Goal: Transaction & Acquisition: Purchase product/service

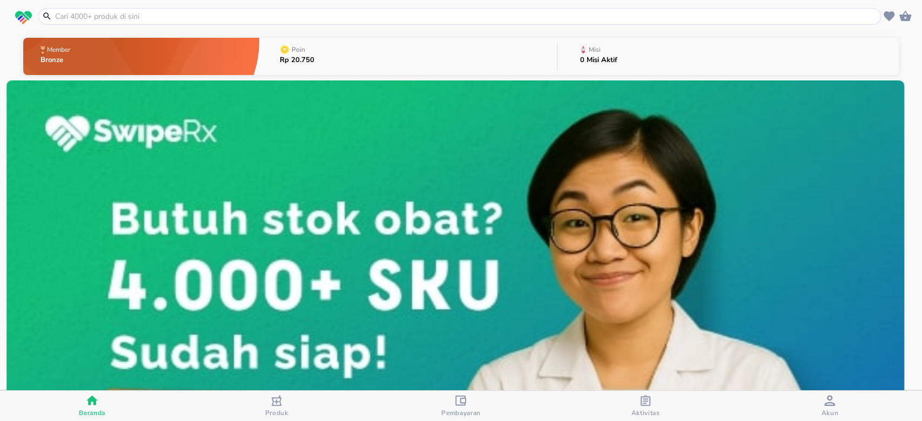
click at [133, 19] on input "text" at bounding box center [466, 16] width 824 height 11
paste input "[MEDICAL_DATA]"
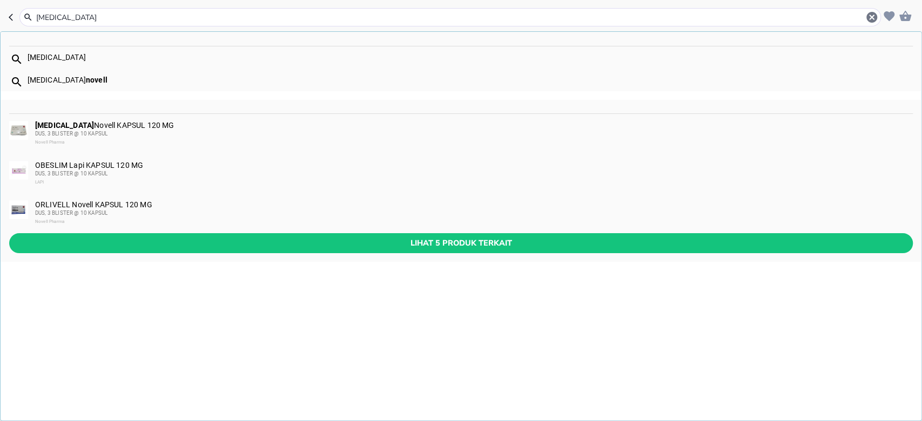
type input "[MEDICAL_DATA]"
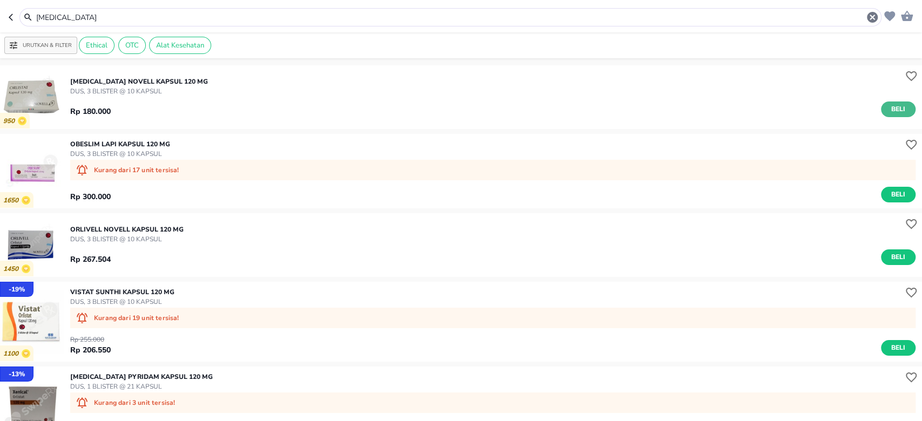
click at [892, 111] on span "Beli" at bounding box center [898, 109] width 18 height 11
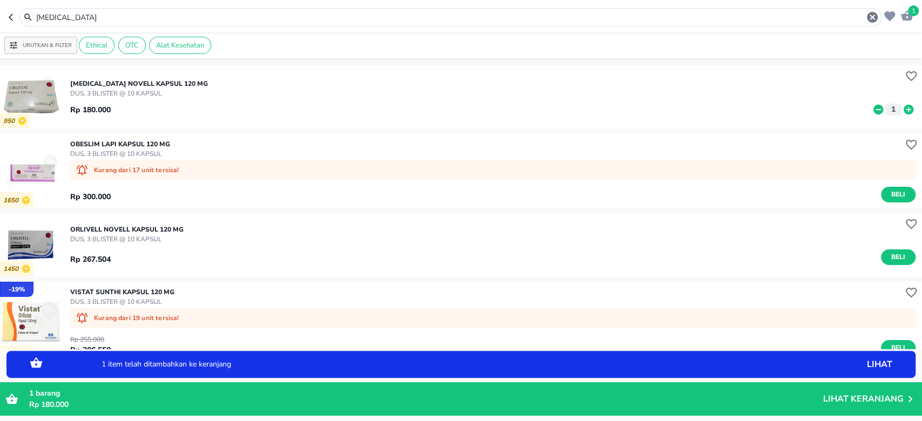
click at [901, 108] on icon at bounding box center [908, 110] width 14 height 12
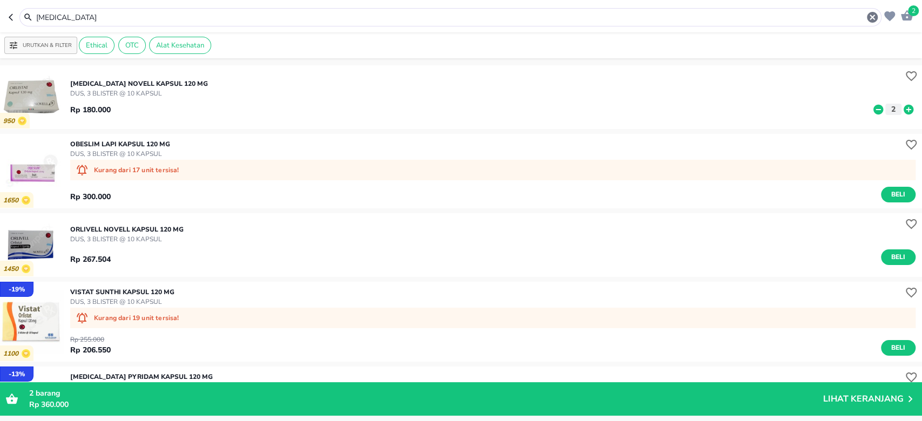
click at [890, 399] on p "Lihat Keranjang" at bounding box center [863, 399] width 80 height 0
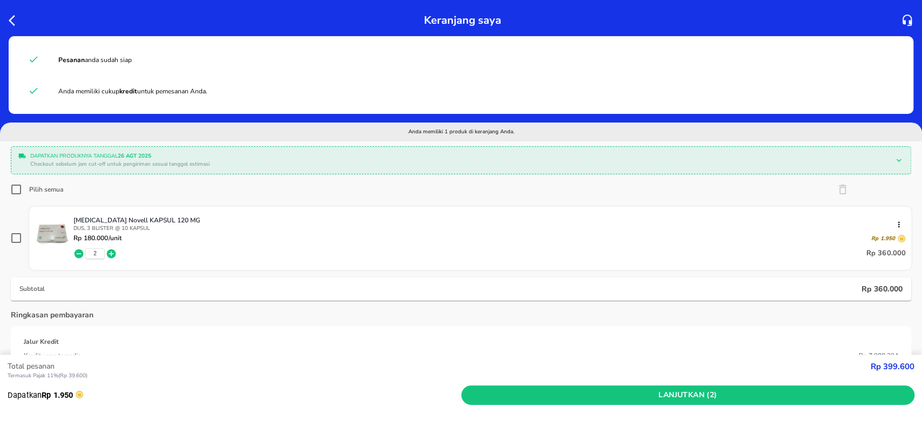
click at [13, 184] on input "Pilih semua" at bounding box center [16, 189] width 11 height 11
checkbox input "true"
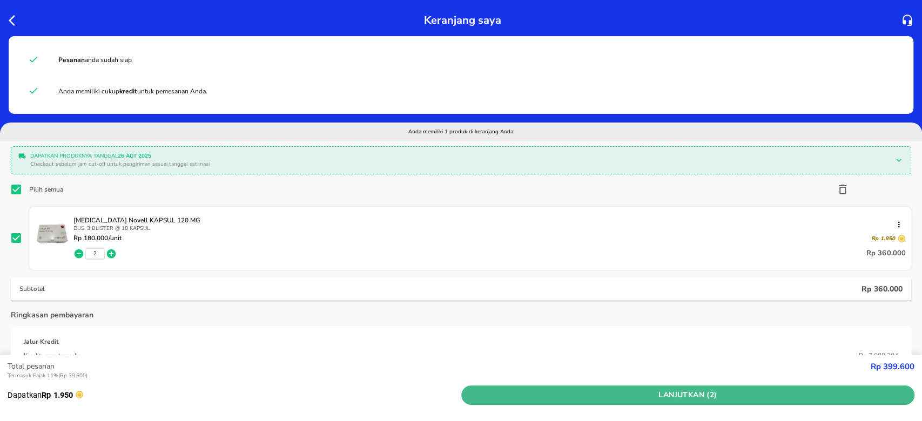
click at [744, 395] on span "Lanjutkan (2)" at bounding box center [688, 396] width 445 height 14
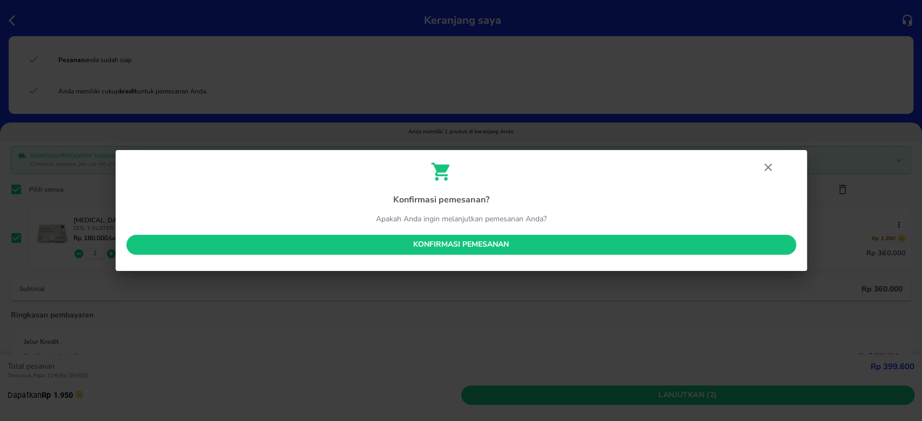
click at [570, 245] on span "Konfirmasi pemesanan" at bounding box center [461, 245] width 652 height 14
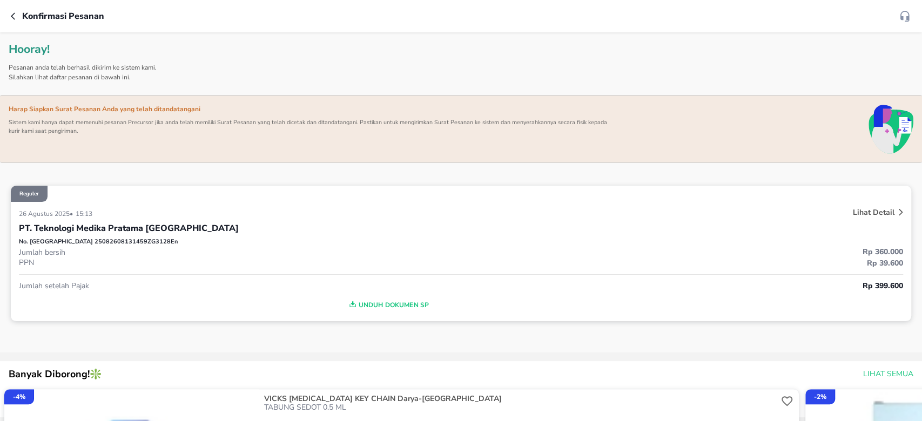
click at [11, 11] on div "Konfirmasi pesanan" at bounding box center [455, 16] width 888 height 13
click at [12, 17] on icon "button" at bounding box center [15, 16] width 9 height 9
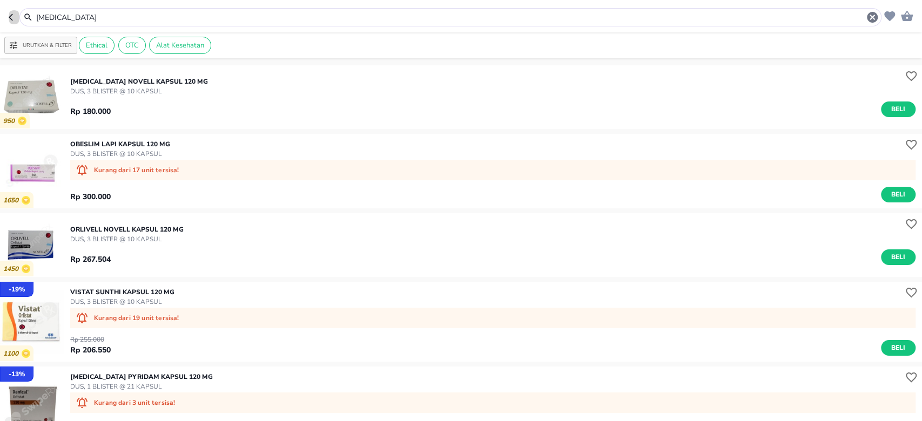
click at [10, 15] on icon "button" at bounding box center [13, 17] width 9 height 9
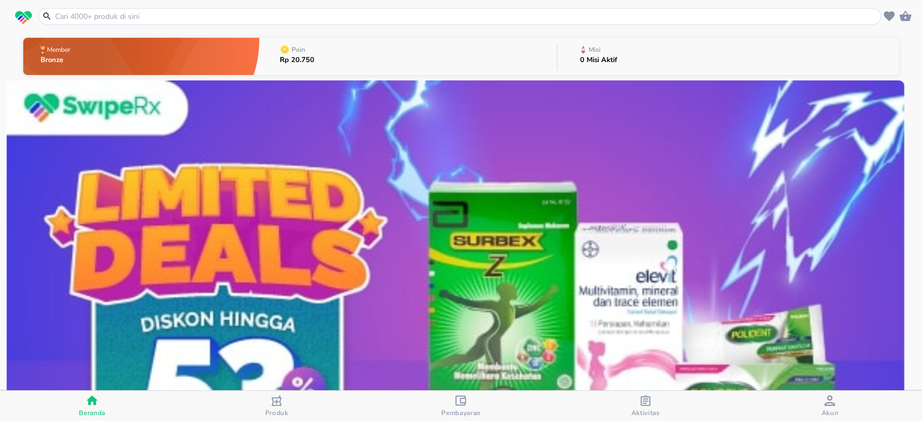
click at [818, 412] on span "Akun" at bounding box center [830, 406] width 178 height 22
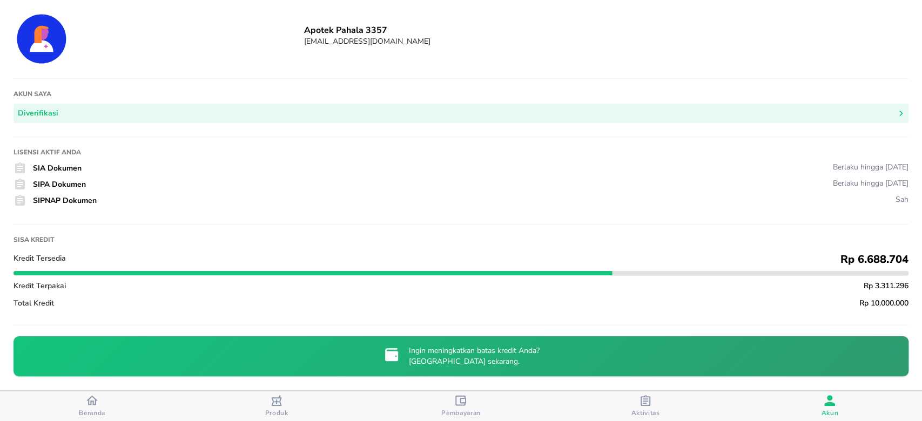
click at [649, 405] on icon "button" at bounding box center [646, 400] width 10 height 11
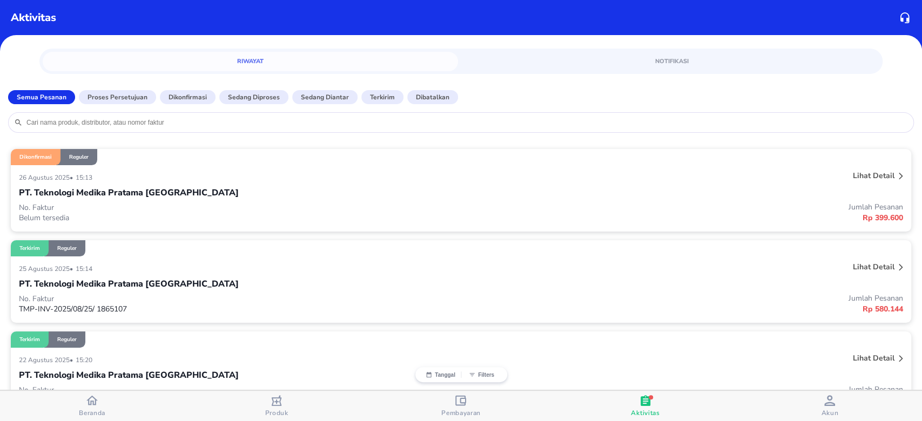
click at [829, 412] on span "Akun" at bounding box center [829, 413] width 17 height 9
